Goal: Find specific page/section: Find specific page/section

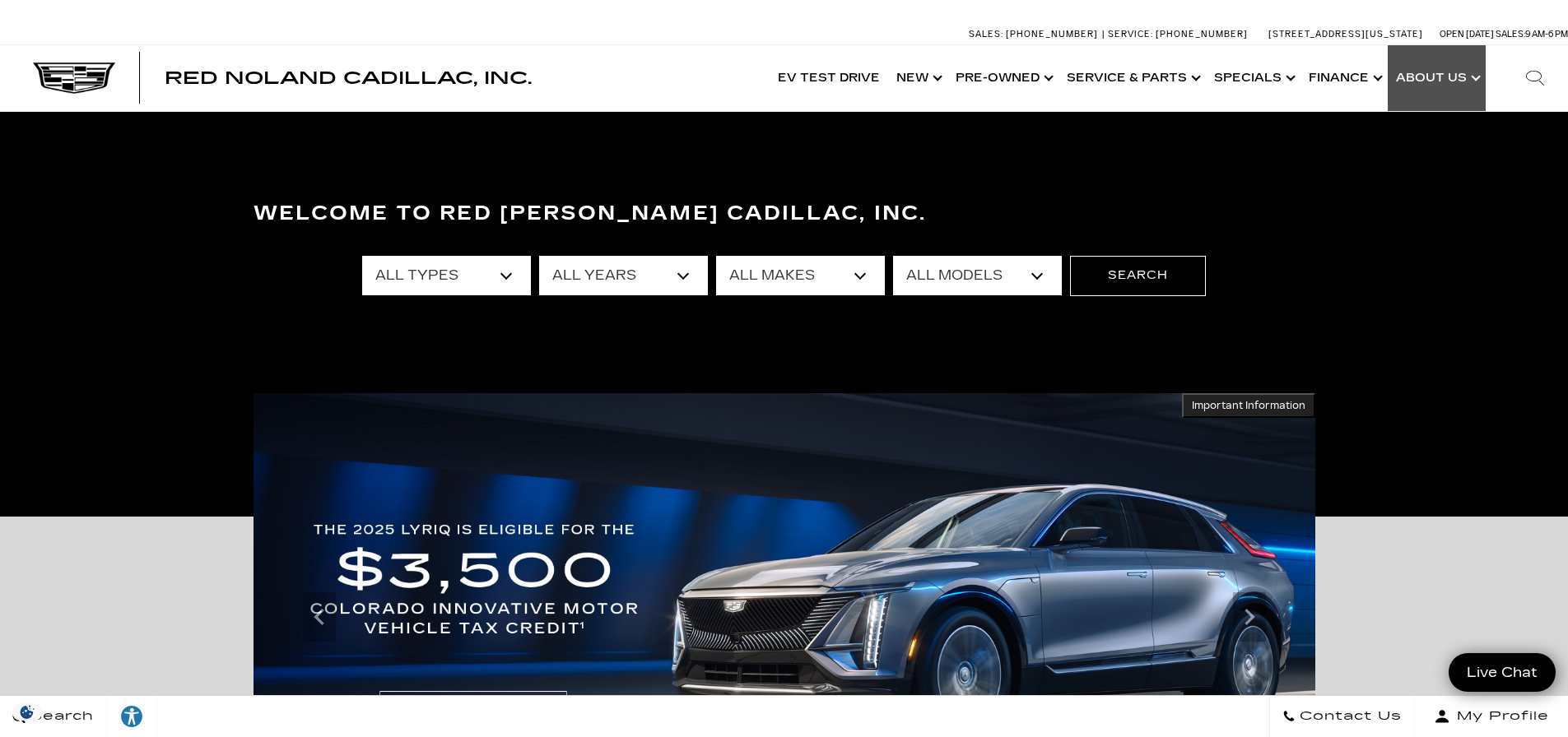
click at [1433, 79] on link "Show About Us" at bounding box center [1437, 77] width 98 height 66
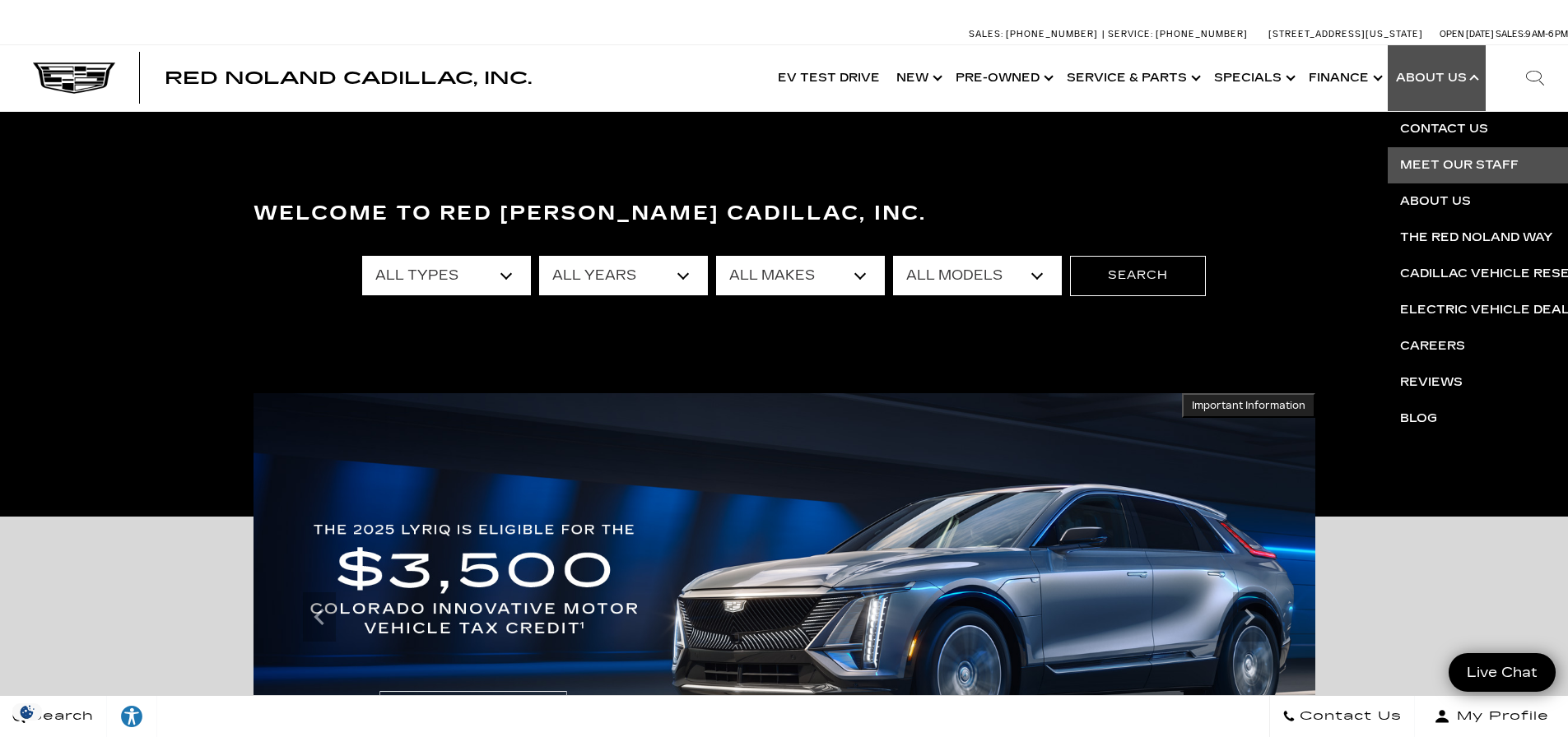
click at [1426, 162] on link "Meet Our Staff" at bounding box center [1587, 165] width 398 height 36
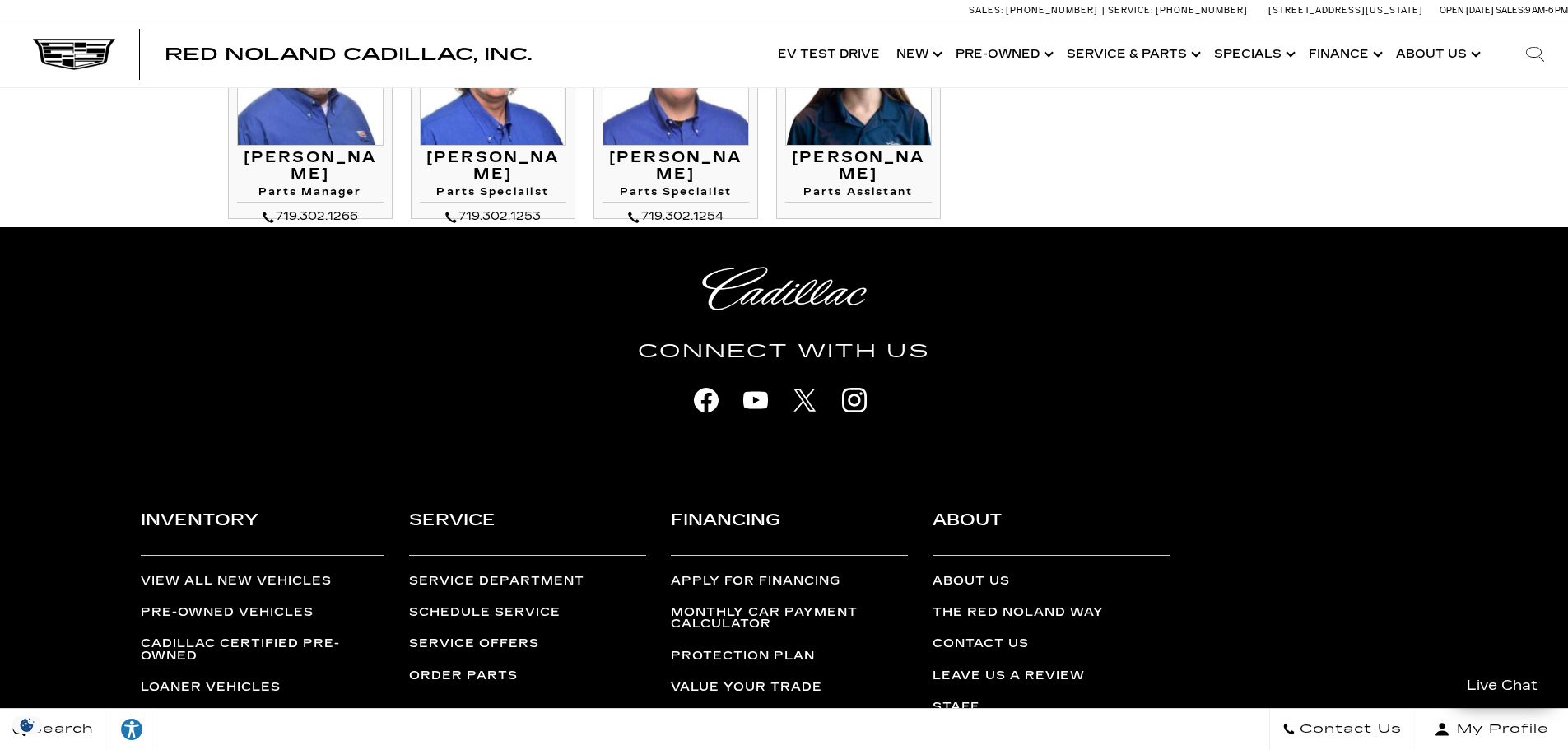
scroll to position [2366, 0]
